Goal: Transaction & Acquisition: Purchase product/service

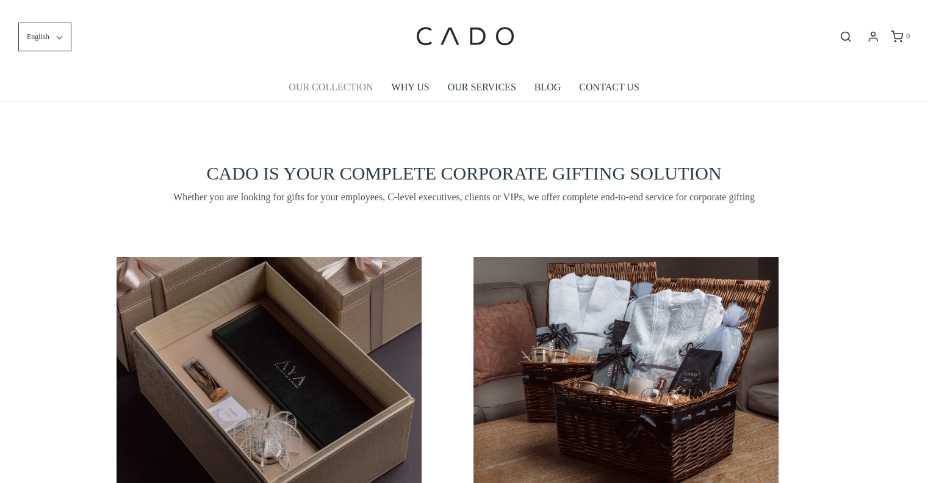
click at [315, 90] on link "OUR COLLECTION" at bounding box center [331, 87] width 84 height 28
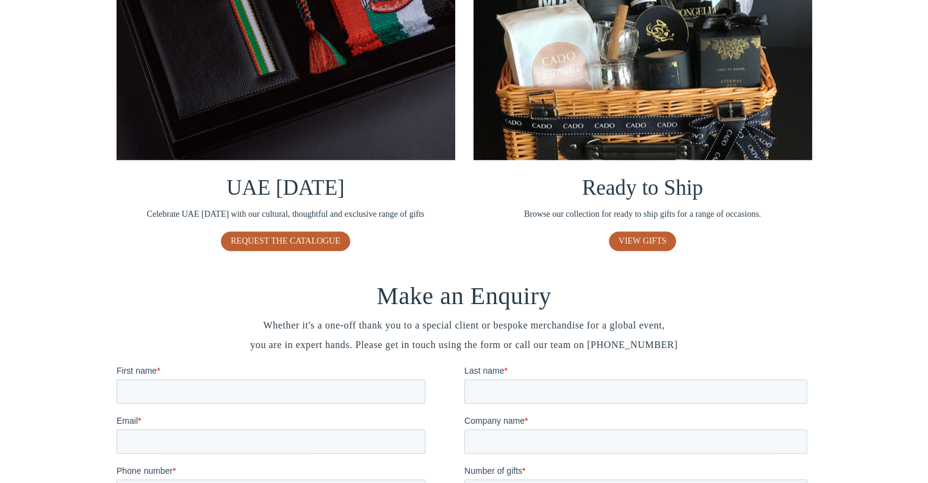
scroll to position [916, 0]
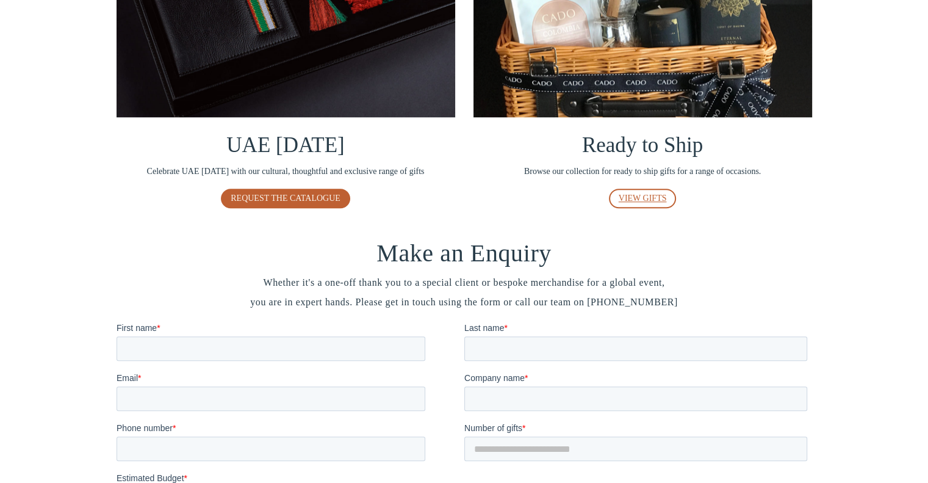
click at [645, 202] on link "VIEW GIFTS" at bounding box center [643, 199] width 68 height 20
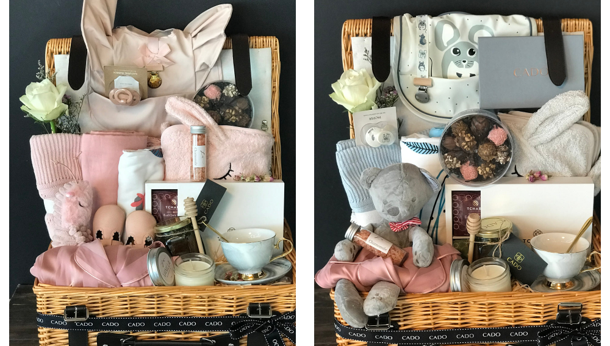
scroll to position [808, 0]
